Goal: Task Accomplishment & Management: Complete application form

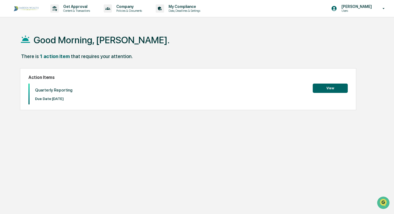
click at [329, 87] on button "View" at bounding box center [330, 88] width 35 height 9
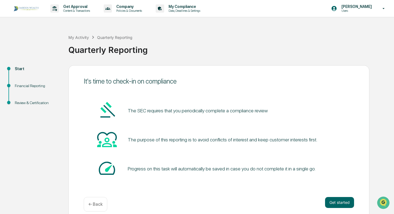
scroll to position [7, 0]
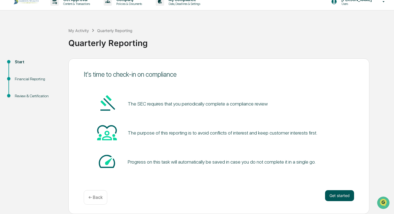
click at [339, 195] on button "Get started" at bounding box center [339, 195] width 29 height 11
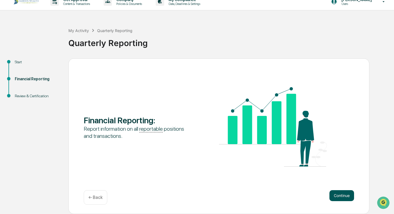
click at [347, 195] on button "Continue" at bounding box center [342, 195] width 25 height 11
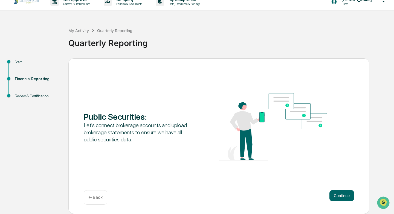
click at [347, 195] on button "Continue" at bounding box center [342, 195] width 25 height 11
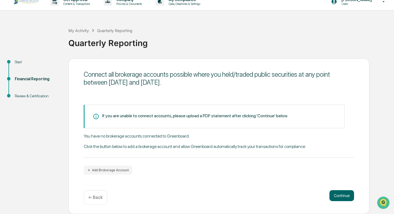
click at [347, 195] on button "Continue" at bounding box center [342, 195] width 25 height 11
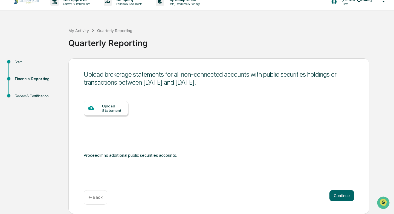
click at [347, 195] on button "Continue" at bounding box center [342, 195] width 25 height 11
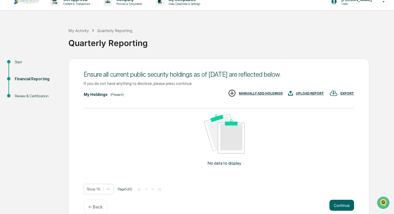
click at [347, 195] on div "Ensure all current public security holdings as of [DATE] are reflected below. I…" at bounding box center [218, 140] width 301 height 165
click at [343, 207] on button "Continue" at bounding box center [342, 205] width 25 height 11
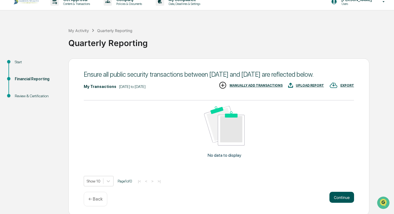
click at [344, 203] on button "Continue" at bounding box center [342, 197] width 25 height 11
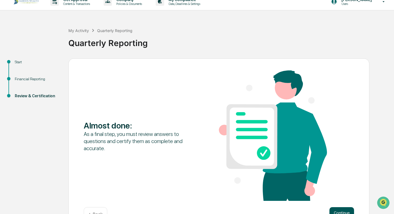
click at [342, 214] on button "Continue" at bounding box center [342, 212] width 25 height 11
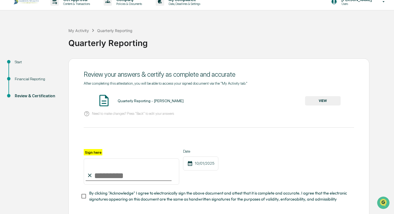
click at [125, 173] on input "Sign here" at bounding box center [132, 171] width 96 height 26
type input "*"
type input "**********"
click at [254, 170] on div "**********" at bounding box center [219, 167] width 271 height 36
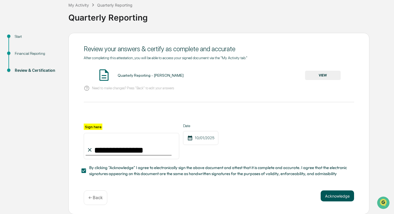
click at [339, 194] on button "Acknowledge" at bounding box center [337, 195] width 33 height 11
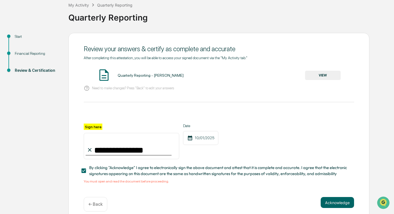
click at [318, 75] on button "VIEW" at bounding box center [323, 75] width 36 height 9
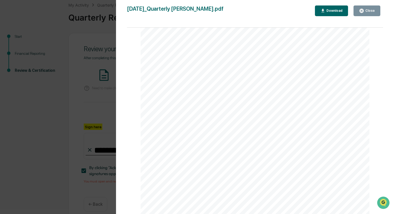
scroll to position [214, 0]
click at [42, 19] on div "Version History [DATE] 01:46 PM [PERSON_NAME] [DATE]_Quarterly Reporting_Leeann…" at bounding box center [197, 107] width 394 height 214
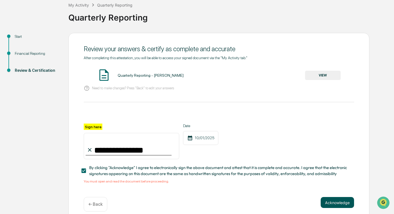
click at [338, 203] on button "Acknowledge" at bounding box center [337, 202] width 33 height 11
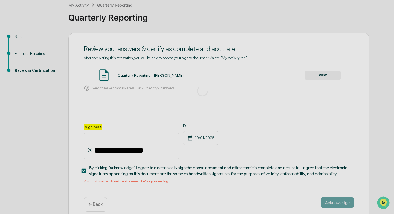
scroll to position [7, 0]
